Goal: Information Seeking & Learning: Check status

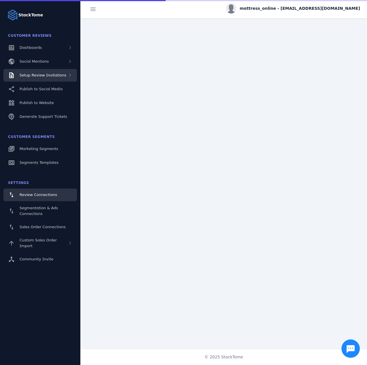
click at [53, 75] on span "Setup Review Invitations" at bounding box center [43, 75] width 47 height 4
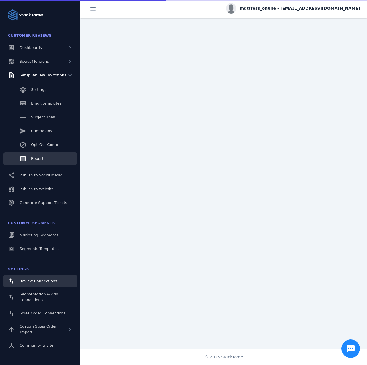
click at [37, 163] on link "Report" at bounding box center [39, 158] width 73 height 13
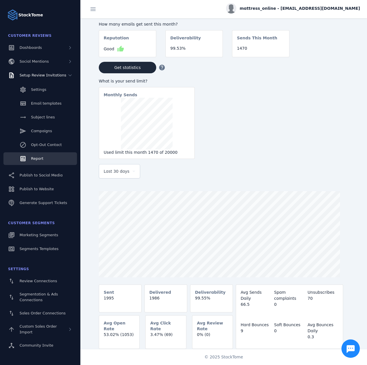
click at [131, 173] on icon at bounding box center [133, 171] width 7 height 7
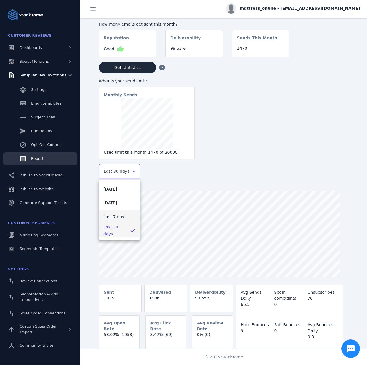
click at [117, 216] on span "Last 7 days" at bounding box center [114, 216] width 23 height 7
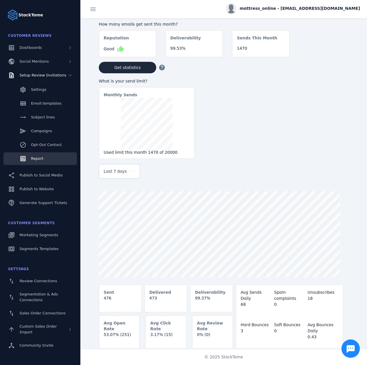
click at [309, 6] on span "mattress_online - [EMAIL_ADDRESS][DOMAIN_NAME]" at bounding box center [300, 8] width 120 height 6
click at [331, 55] on button "Sign out" at bounding box center [339, 56] width 41 height 14
